Goal: Information Seeking & Learning: Learn about a topic

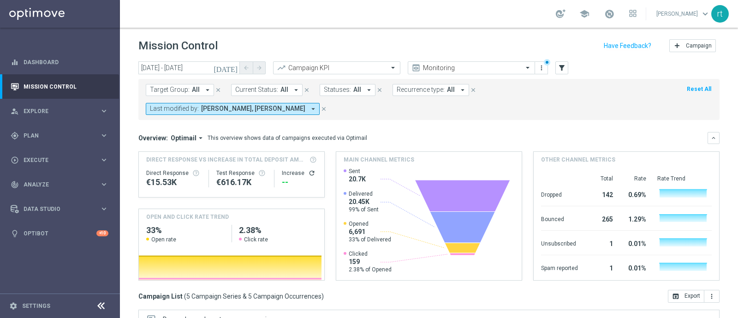
click at [35, 135] on span "Plan" at bounding box center [62, 136] width 76 height 6
click at [34, 155] on link "Target Groups" at bounding box center [60, 154] width 72 height 7
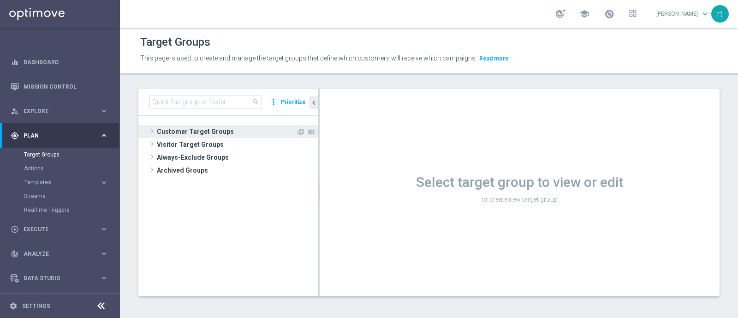
click at [209, 132] on span "Customer Target Groups" at bounding box center [226, 131] width 139 height 13
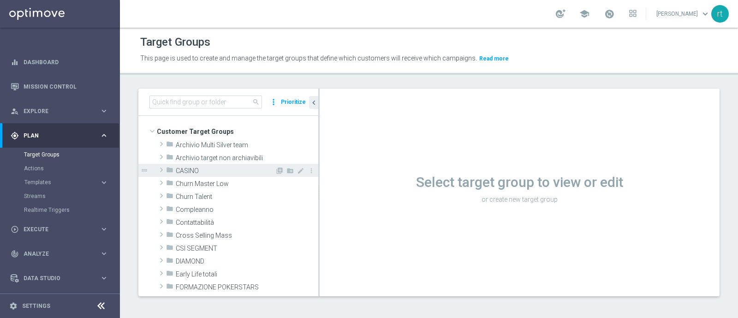
click at [201, 165] on div "folder CASINO" at bounding box center [220, 170] width 109 height 13
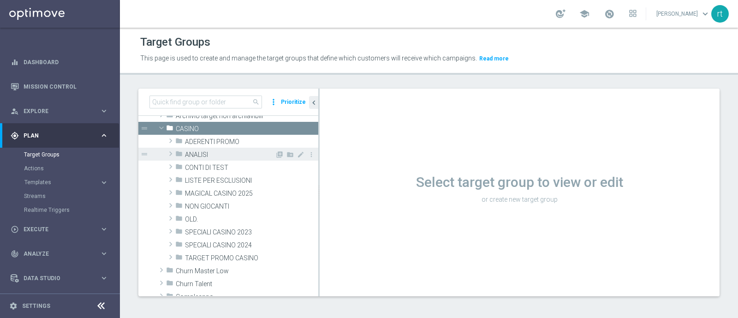
scroll to position [42, 0]
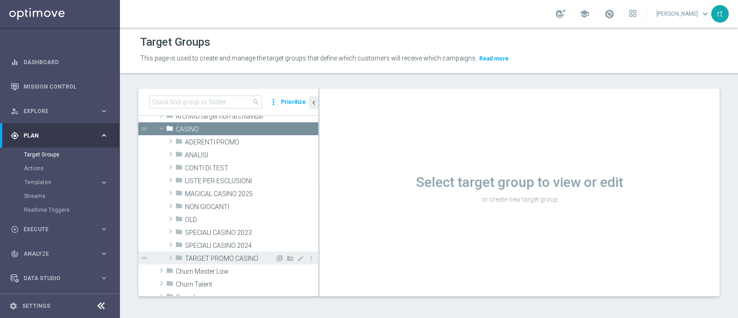
click at [203, 258] on span "TARGET PROMO CASINO" at bounding box center [230, 259] width 90 height 8
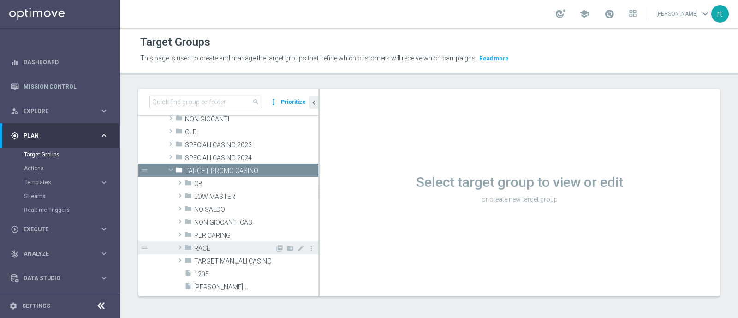
scroll to position [128, 0]
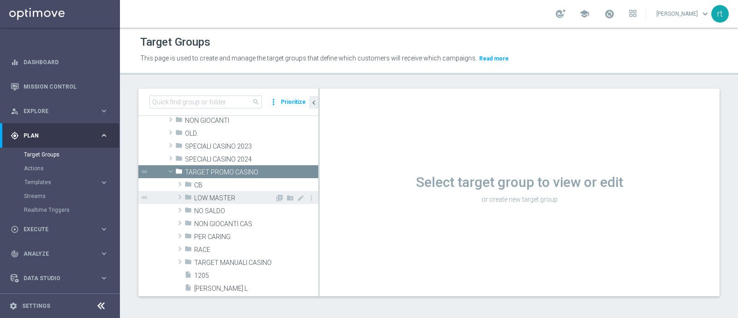
click at [216, 194] on span "LOW MASTER" at bounding box center [234, 198] width 81 height 8
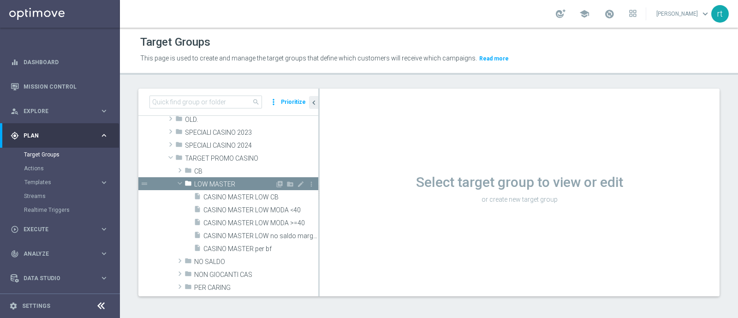
scroll to position [143, 0]
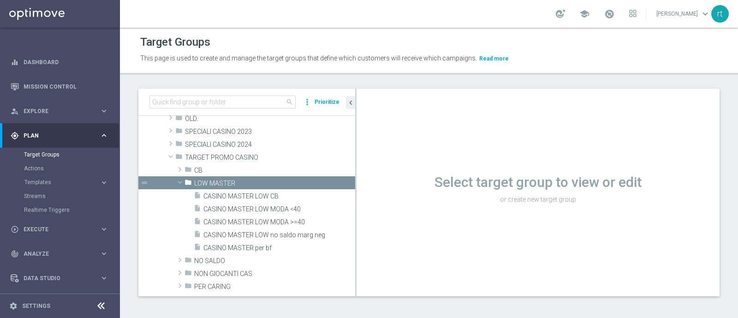
drag, startPoint x: 318, startPoint y: 199, endPoint x: 378, endPoint y: 197, distance: 60.0
click at [357, 197] on div at bounding box center [355, 193] width 1 height 208
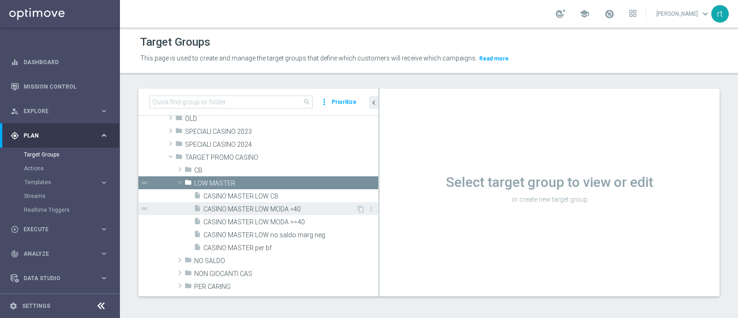
click at [241, 205] on span "CASINO MASTER LOW MODA <40" at bounding box center [279, 209] width 153 height 8
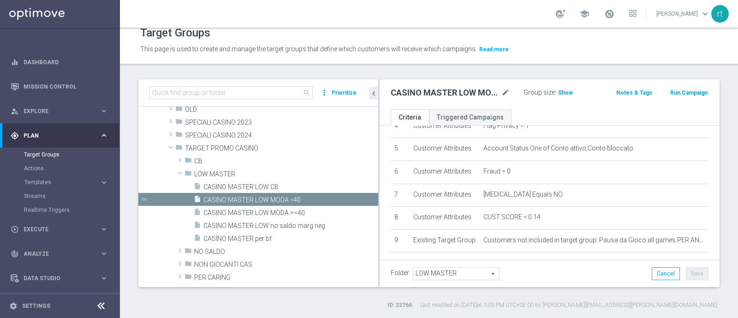
scroll to position [308, 0]
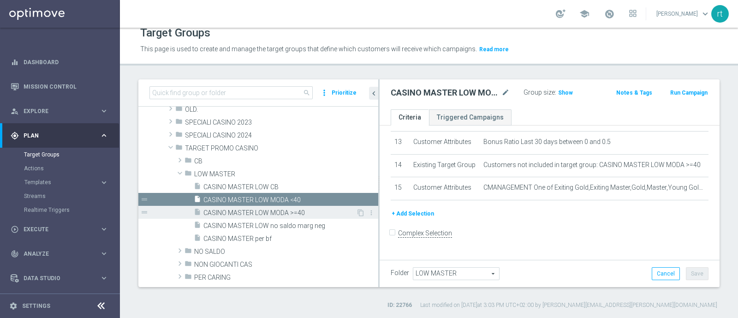
click at [268, 214] on span "CASINO MASTER LOW MODA >=40" at bounding box center [279, 213] width 153 height 8
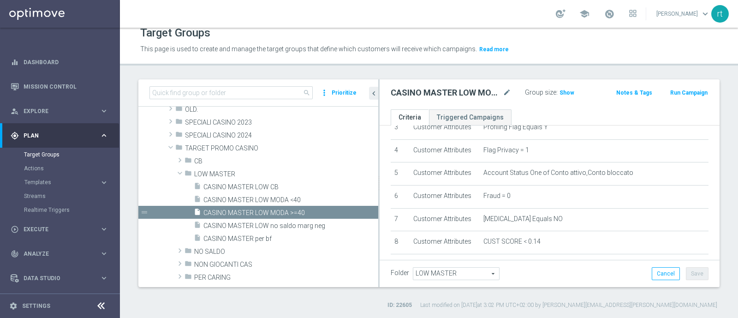
scroll to position [85, 0]
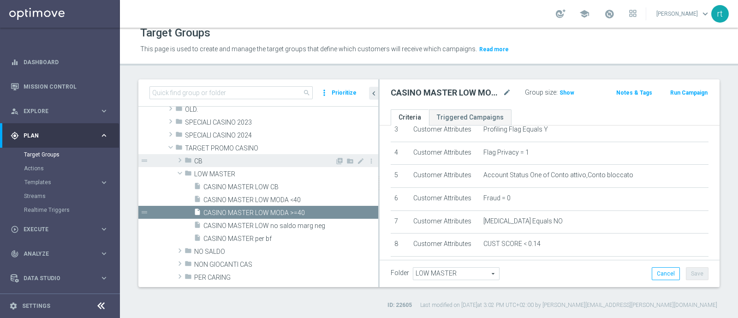
click at [215, 157] on span "CB" at bounding box center [264, 161] width 141 height 8
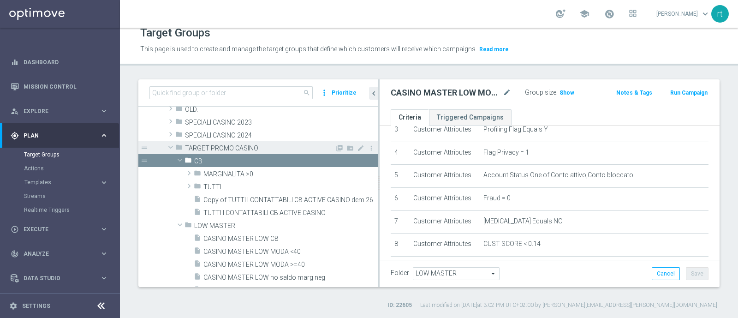
click at [220, 148] on span "TARGET PROMO CASINO" at bounding box center [260, 148] width 150 height 8
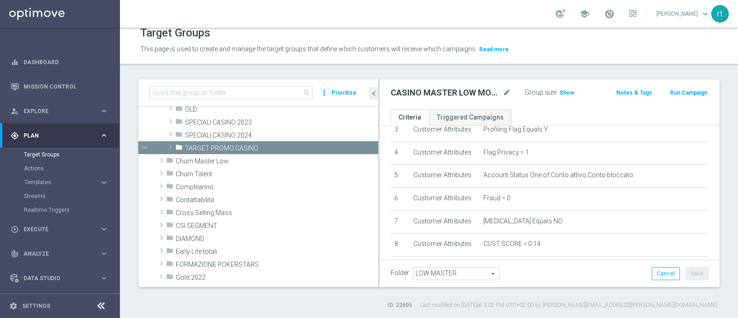
click at [301, 9] on div "school roberto tucci keyboard_arrow_down rt" at bounding box center [429, 14] width 618 height 28
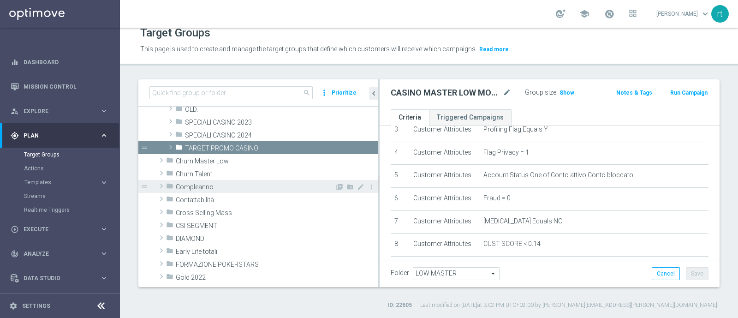
scroll to position [83, 0]
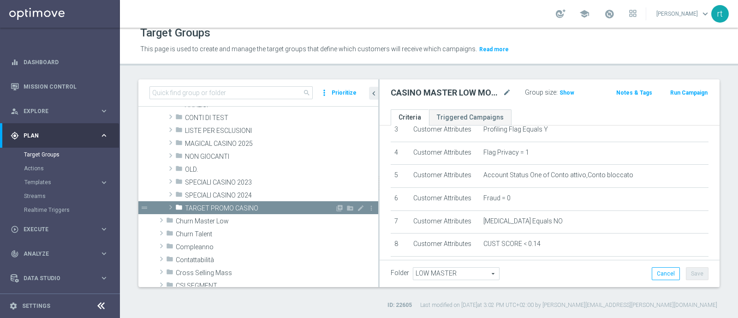
click at [255, 203] on div "folder TARGET PROMO CASINO" at bounding box center [255, 207] width 160 height 13
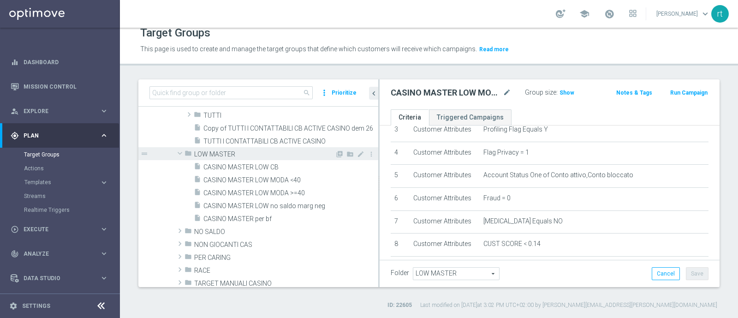
scroll to position [214, 0]
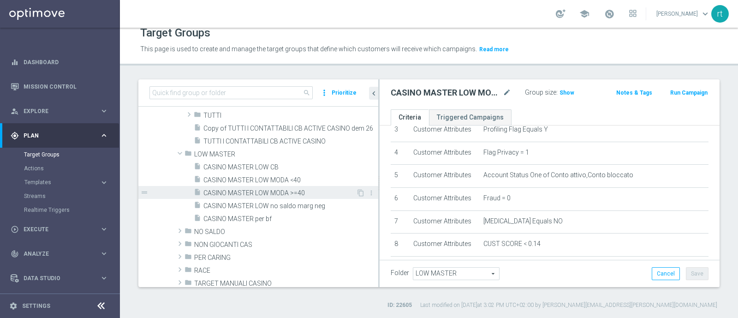
click at [263, 187] on div "insert_drive_file CASINO MASTER LOW MODA >=40" at bounding box center [275, 192] width 162 height 13
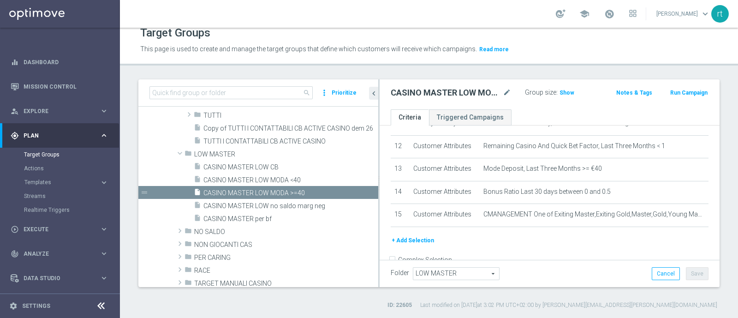
scroll to position [275, 0]
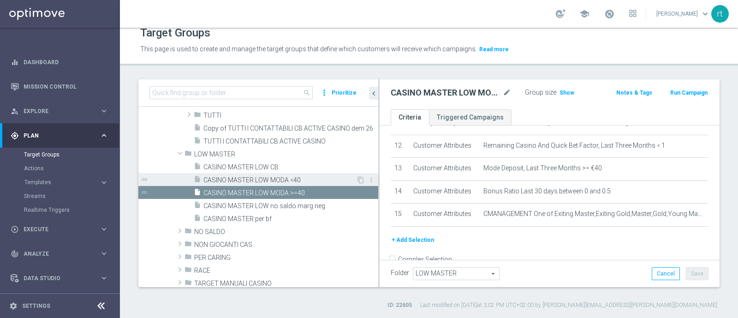
click at [266, 176] on span "CASINO MASTER LOW MODA <40" at bounding box center [279, 180] width 153 height 8
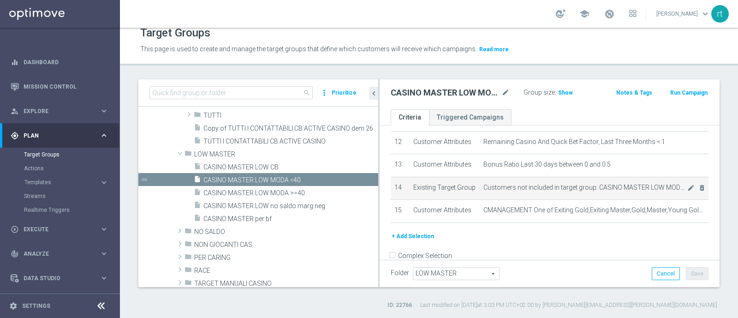
scroll to position [272, 0]
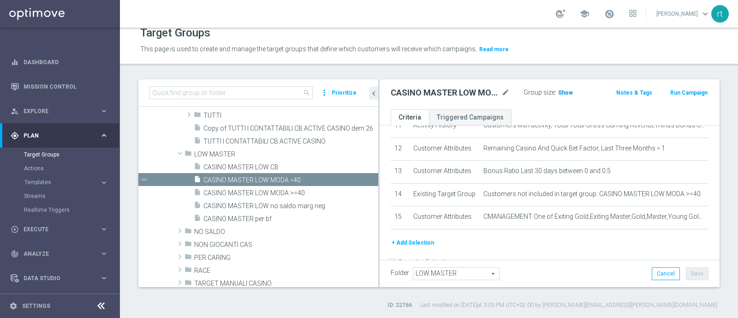
click at [560, 90] on span "Show" at bounding box center [565, 93] width 15 height 6
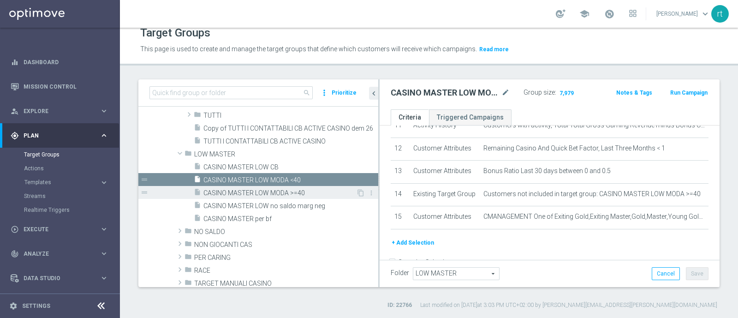
click at [268, 192] on span "CASINO MASTER LOW MODA >=40" at bounding box center [279, 193] width 153 height 8
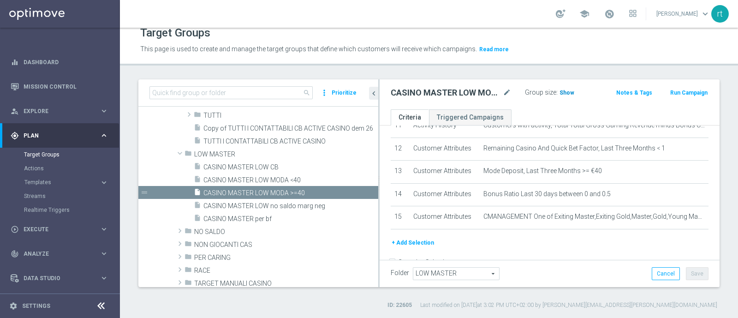
click at [562, 93] on span "Show" at bounding box center [567, 93] width 15 height 6
click at [560, 62] on header "Target Groups This page is used to create and manage the target groups that def…" at bounding box center [429, 41] width 618 height 47
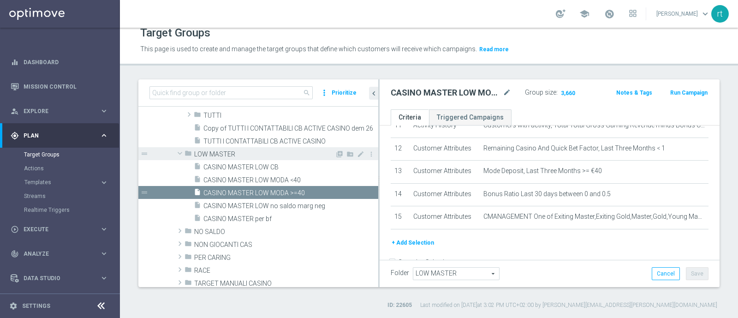
click at [238, 150] on span "LOW MASTER" at bounding box center [264, 154] width 141 height 8
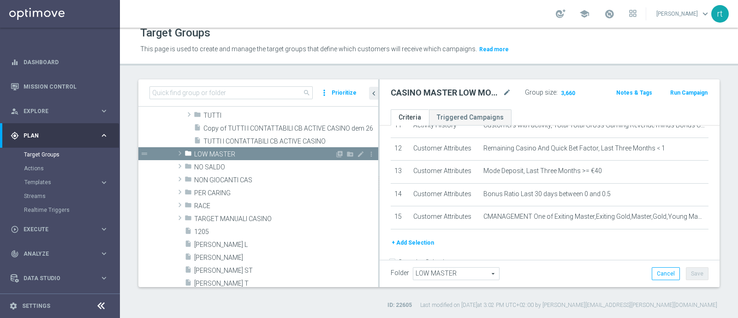
click at [238, 150] on span "LOW MASTER" at bounding box center [264, 154] width 141 height 8
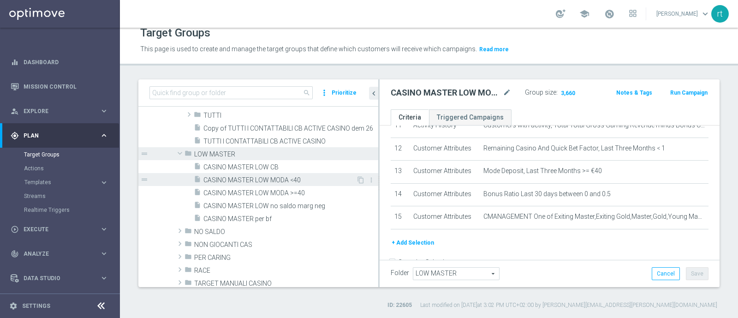
click at [265, 178] on span "CASINO MASTER LOW MODA <40" at bounding box center [279, 180] width 153 height 8
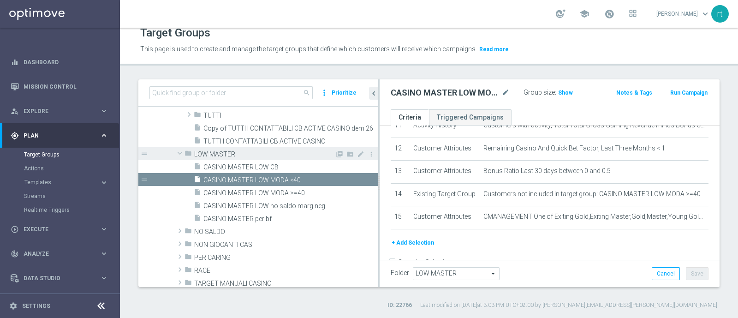
click at [251, 154] on span "LOW MASTER" at bounding box center [264, 154] width 141 height 8
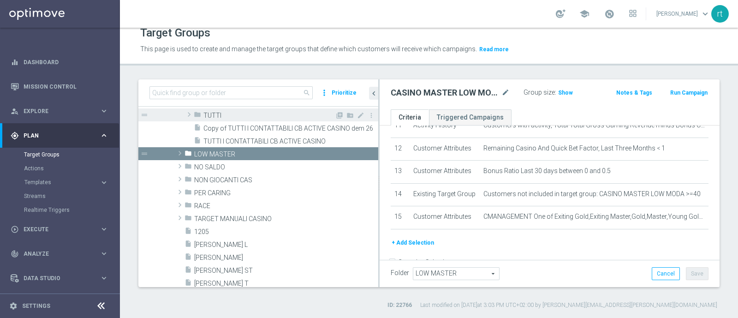
click at [228, 112] on span "TUTTI" at bounding box center [268, 116] width 131 height 8
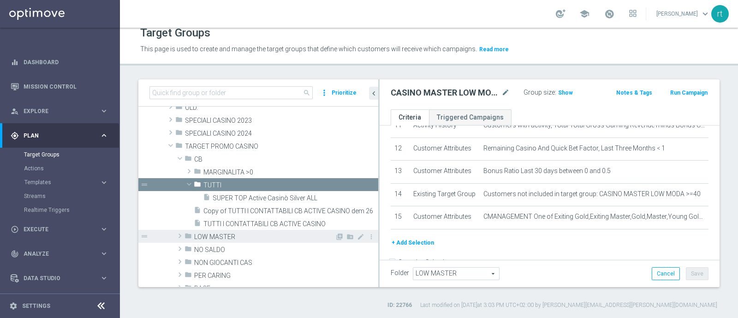
scroll to position [187, 0]
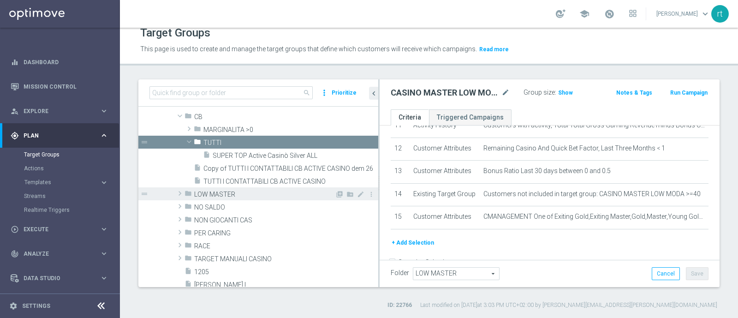
click at [239, 194] on span "LOW MASTER" at bounding box center [264, 195] width 141 height 8
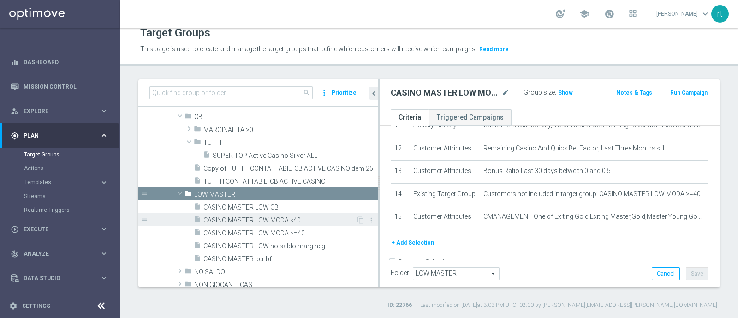
click at [245, 217] on span "CASINO MASTER LOW MODA <40" at bounding box center [279, 220] width 153 height 8
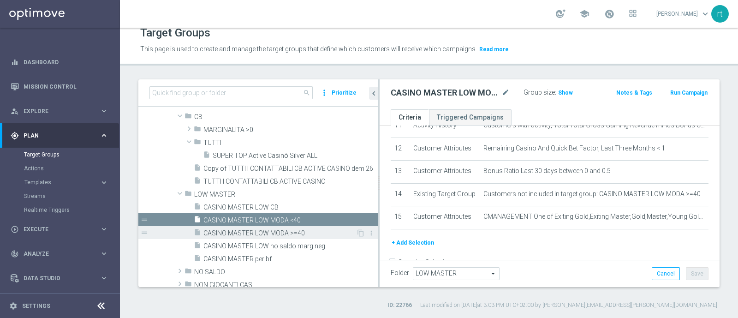
click at [258, 234] on span "CASINO MASTER LOW MODA >=40" at bounding box center [279, 233] width 153 height 8
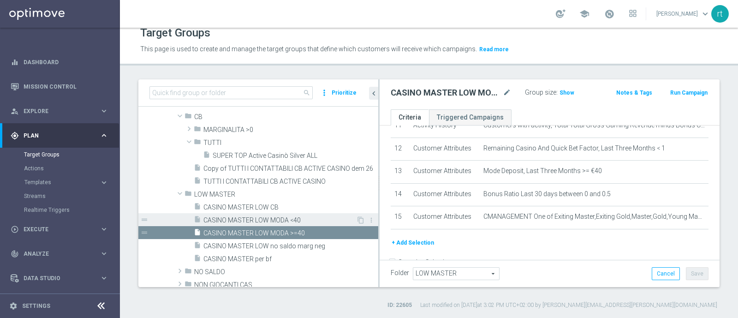
click at [265, 219] on span "CASINO MASTER LOW MODA <40" at bounding box center [279, 220] width 153 height 8
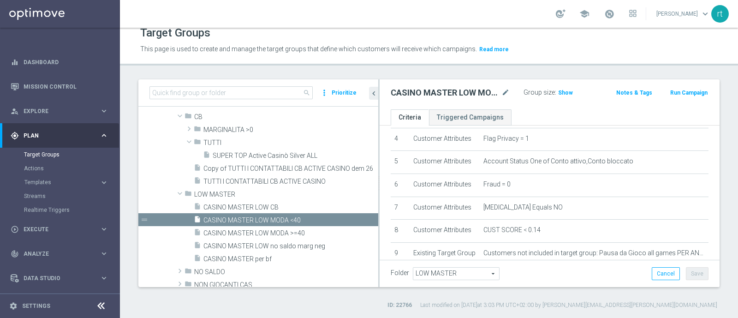
scroll to position [191, 0]
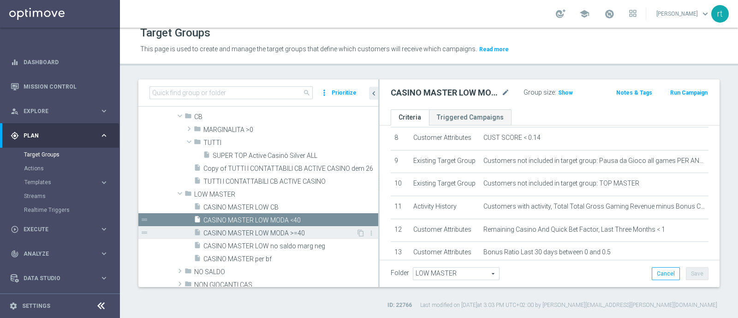
click at [254, 229] on span "CASINO MASTER LOW MODA >=40" at bounding box center [279, 233] width 153 height 8
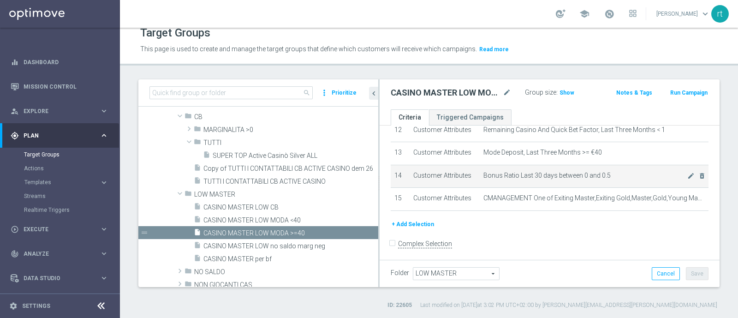
scroll to position [291, 0]
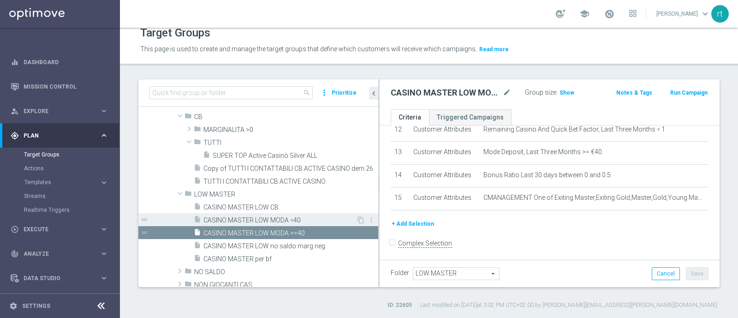
click at [291, 218] on span "CASINO MASTER LOW MODA <40" at bounding box center [279, 220] width 153 height 8
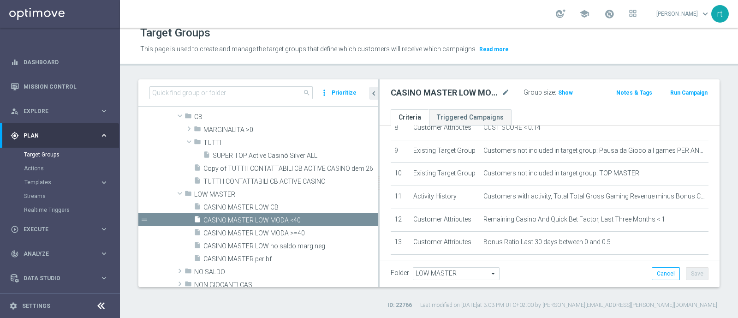
scroll to position [308, 0]
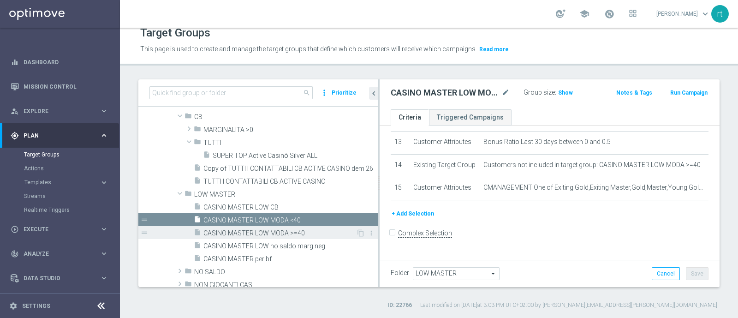
click at [216, 227] on div "insert_drive_file CASINO MASTER LOW MODA >=40" at bounding box center [275, 232] width 162 height 13
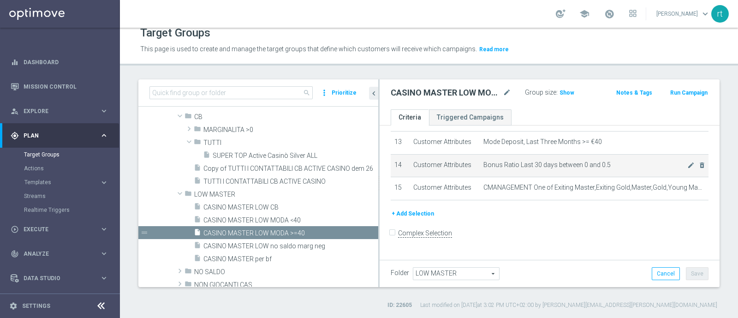
scroll to position [302, 0]
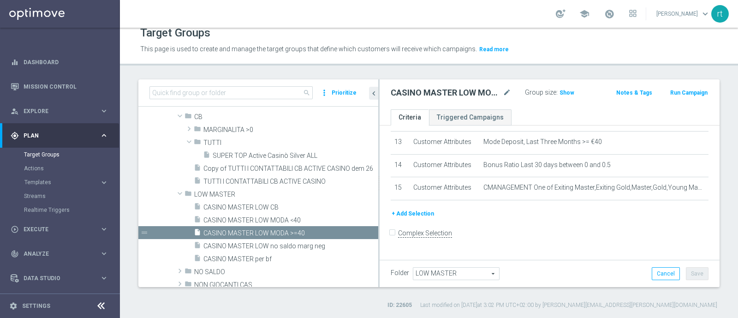
click at [526, 17] on div "school roberto tucci keyboard_arrow_down rt" at bounding box center [429, 14] width 618 height 28
click at [562, 92] on span "Show" at bounding box center [567, 93] width 15 height 6
click at [616, 10] on link at bounding box center [610, 14] width 12 height 15
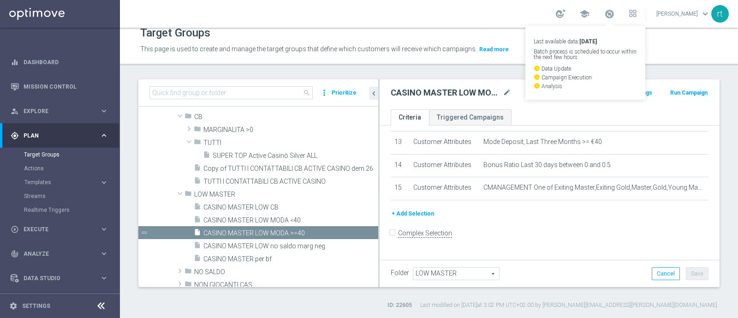
click at [518, 33] on div "Target Groups" at bounding box center [429, 33] width 578 height 18
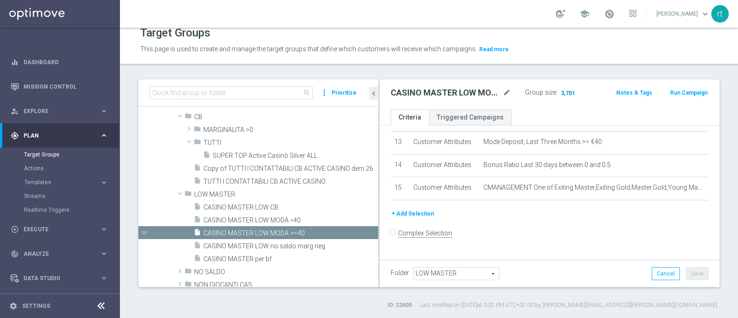
click at [564, 90] on span "3,701" at bounding box center [568, 94] width 16 height 9
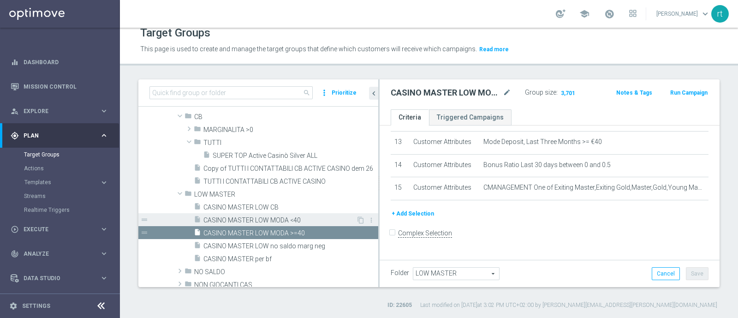
click at [240, 220] on span "CASINO MASTER LOW MODA <40" at bounding box center [279, 220] width 153 height 8
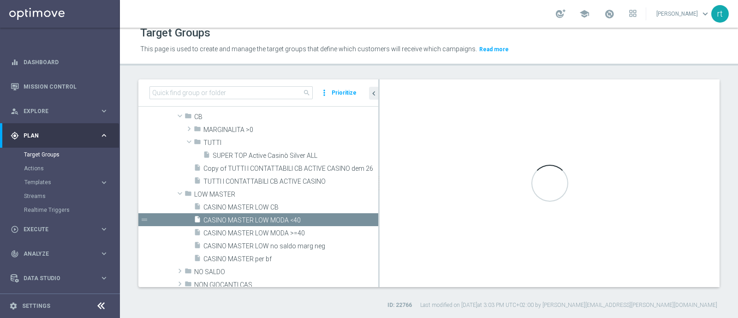
scroll to position [308, 0]
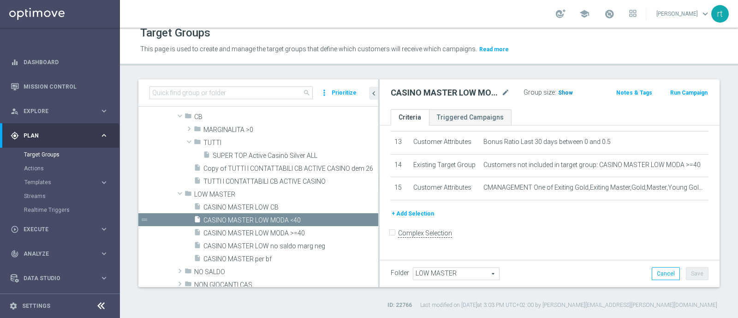
click at [558, 93] on span "Show" at bounding box center [565, 93] width 15 height 6
